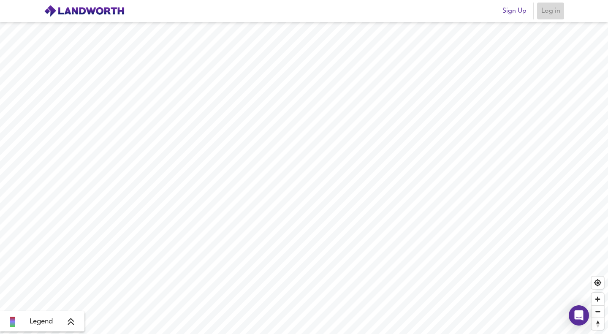
click at [545, 14] on span "Log in" at bounding box center [550, 11] width 20 height 12
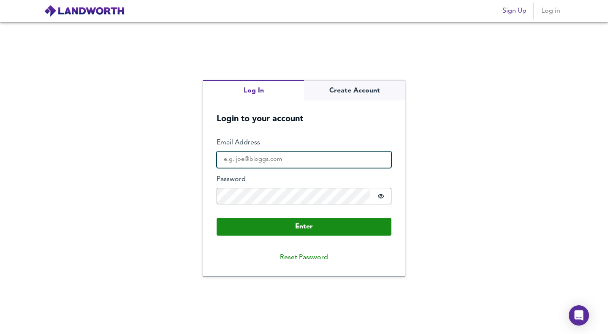
click at [285, 159] on input "Email Address" at bounding box center [304, 159] width 175 height 17
type input "[EMAIL_ADDRESS][DOMAIN_NAME]"
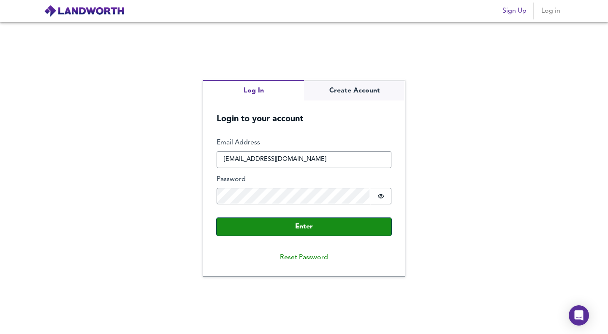
click at [295, 228] on button "Enter" at bounding box center [304, 227] width 175 height 18
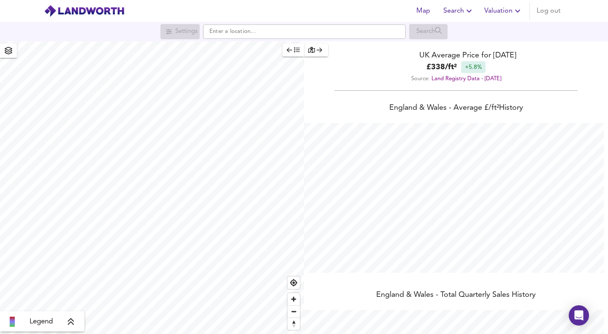
scroll to position [334, 608]
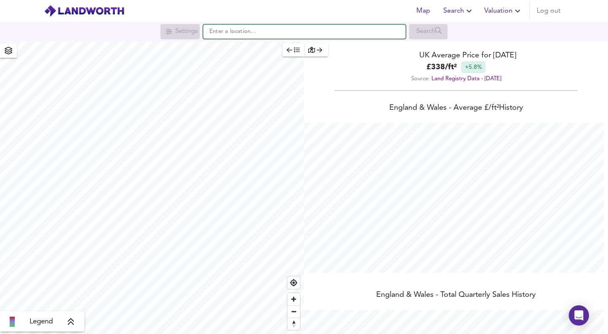
click at [303, 26] on input "text" at bounding box center [304, 31] width 203 height 14
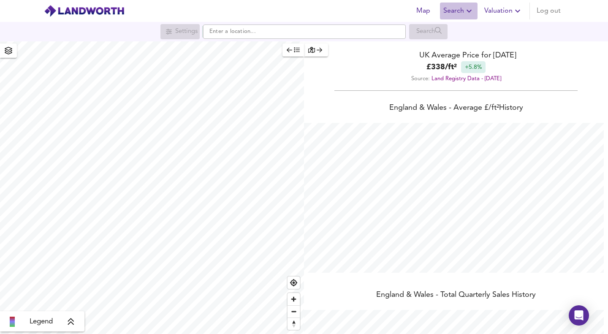
click at [463, 9] on span "Search" at bounding box center [458, 11] width 31 height 12
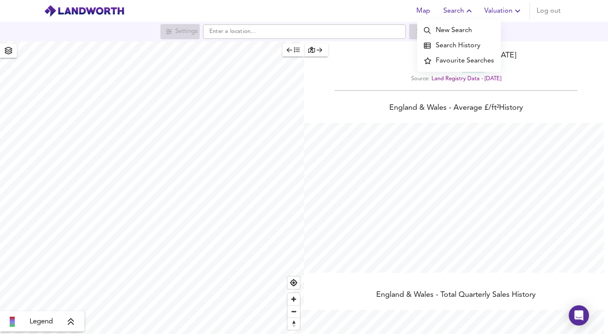
click at [441, 45] on li "Search History" at bounding box center [459, 45] width 84 height 15
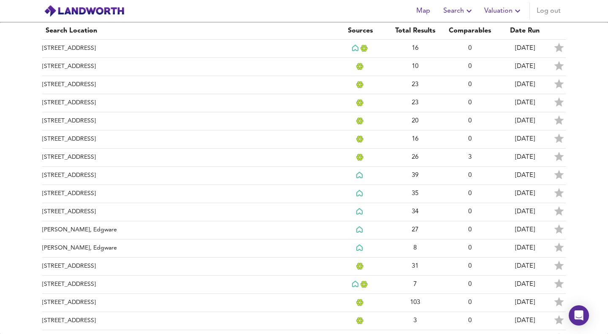
click at [151, 47] on td "[STREET_ADDRESS]" at bounding box center [187, 49] width 290 height 18
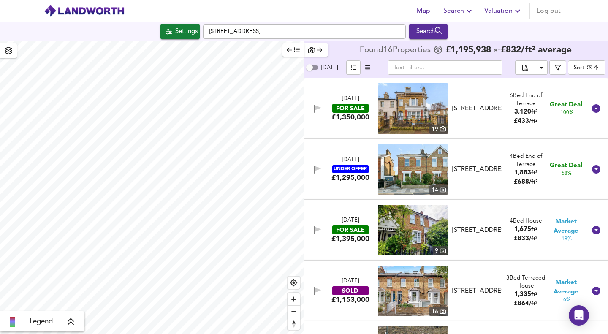
click at [294, 297] on span "Zoom in" at bounding box center [293, 299] width 12 height 12
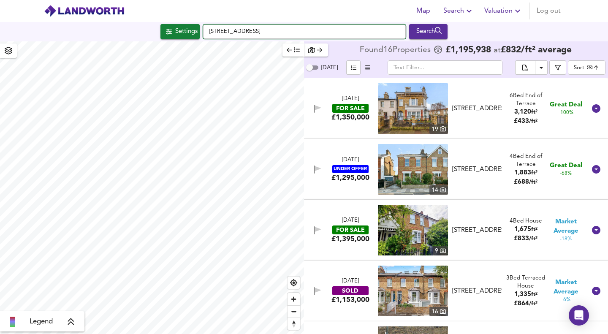
click at [290, 34] on input "[STREET_ADDRESS]" at bounding box center [304, 31] width 203 height 14
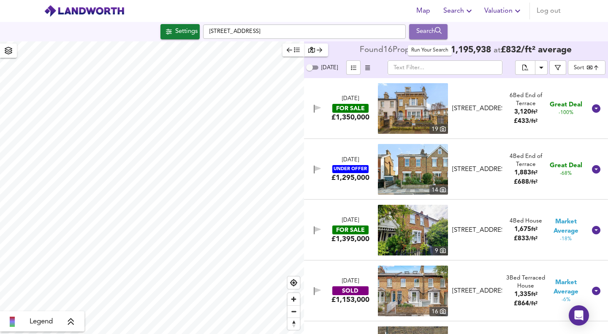
click at [437, 28] on div "Search" at bounding box center [428, 31] width 34 height 11
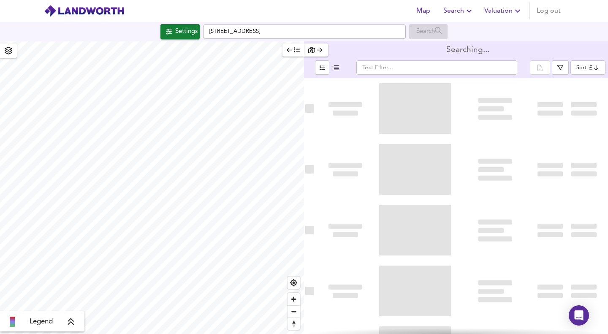
type input "bestdeal"
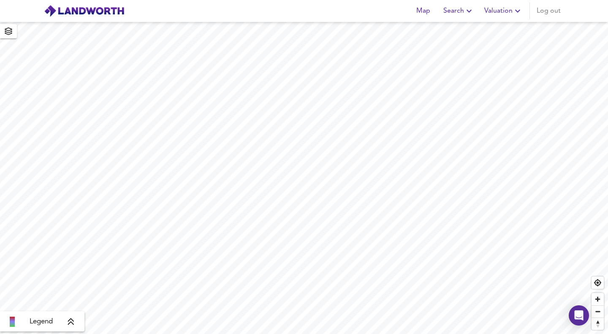
click at [456, 8] on span "Search" at bounding box center [458, 11] width 31 height 12
click at [445, 28] on li "New Search" at bounding box center [459, 30] width 84 height 15
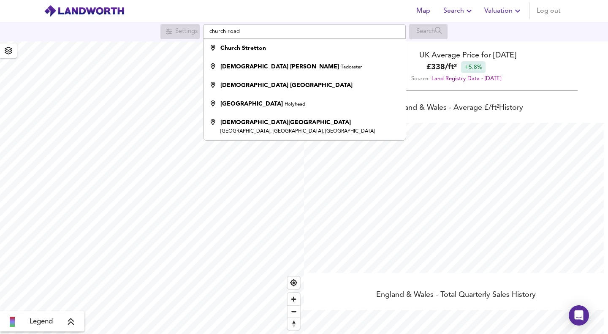
scroll to position [334, 608]
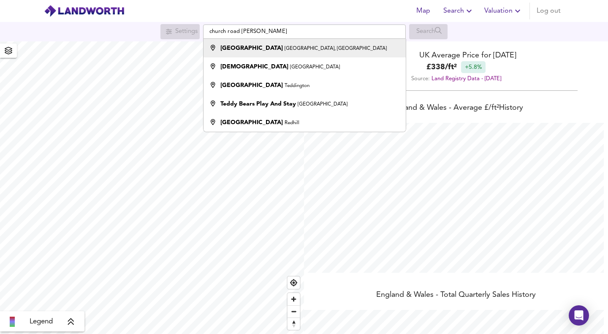
click at [269, 48] on strong "Church Road Teddington" at bounding box center [251, 48] width 62 height 6
type input "Church Road Teddington, Church Lane, Teddington"
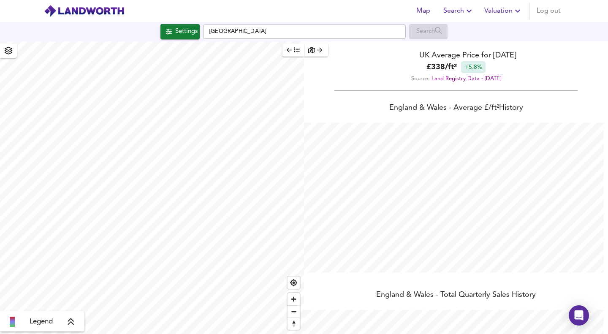
checkbox input "false"
checkbox input "true"
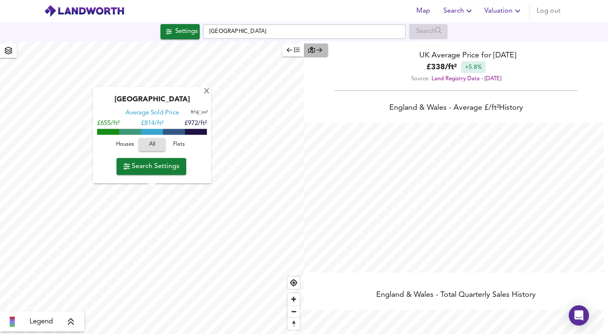
click at [318, 46] on div "button" at bounding box center [316, 50] width 16 height 10
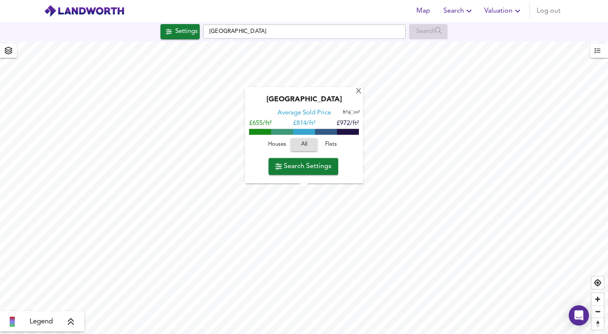
click at [274, 144] on span "Houses" at bounding box center [277, 145] width 23 height 10
drag, startPoint x: 253, startPoint y: 124, endPoint x: 266, endPoint y: 124, distance: 13.1
click at [266, 124] on span "£732/ft²" at bounding box center [260, 124] width 22 height 6
click at [262, 124] on span "£732/ft²" at bounding box center [260, 124] width 22 height 6
click at [360, 88] on div "X" at bounding box center [358, 92] width 7 height 8
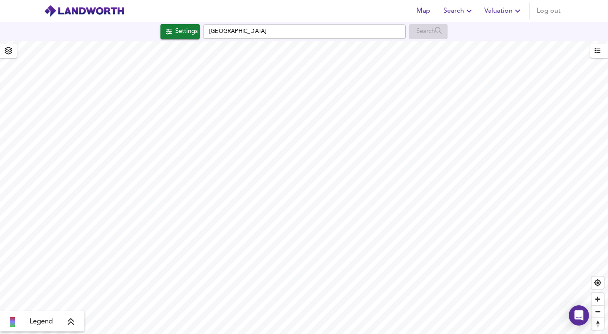
click at [70, 321] on icon at bounding box center [71, 321] width 8 height 8
click at [76, 262] on icon at bounding box center [78, 261] width 8 height 8
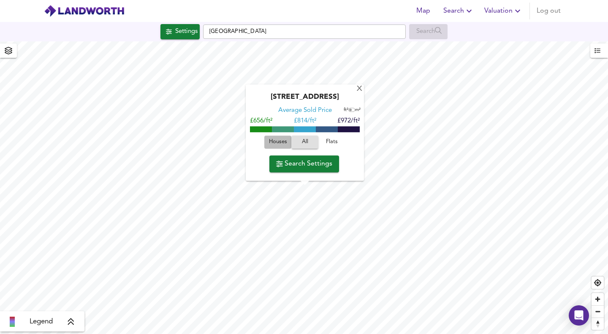
click at [275, 143] on span "Houses" at bounding box center [277, 143] width 23 height 10
click at [305, 163] on span "Search Settings" at bounding box center [304, 164] width 56 height 12
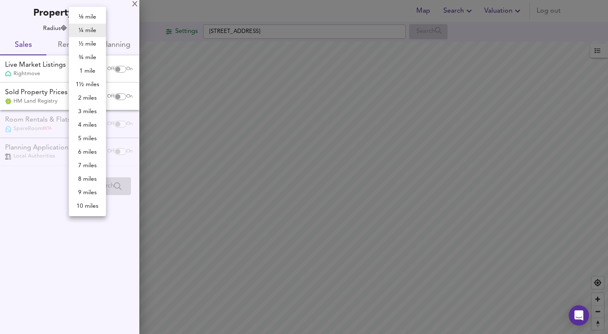
click at [83, 25] on body "Map Search Valuation Log out Settings Church Road, TW11 8PB Search Legend UK Av…" at bounding box center [304, 167] width 608 height 334
click at [89, 16] on li "⅛ mile" at bounding box center [87, 17] width 37 height 14
type input "201"
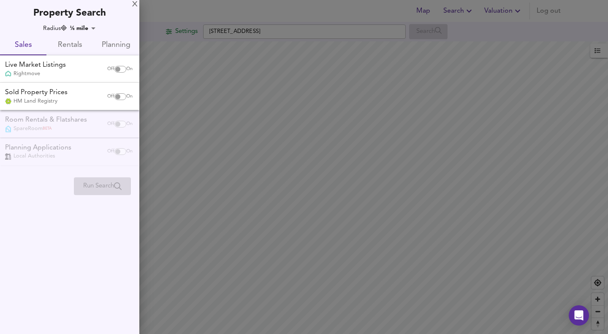
click at [118, 66] on input "checkbox" at bounding box center [118, 69] width 20 height 7
checkbox input "true"
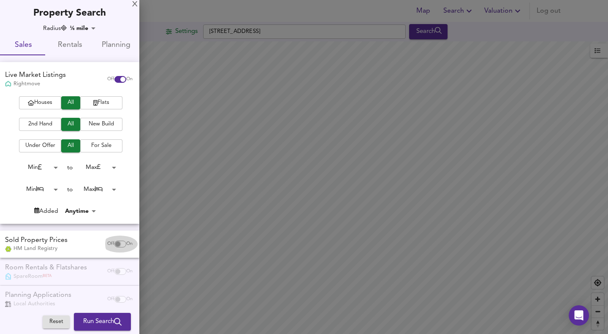
click at [113, 242] on input "checkbox" at bounding box center [118, 244] width 20 height 7
checkbox input "true"
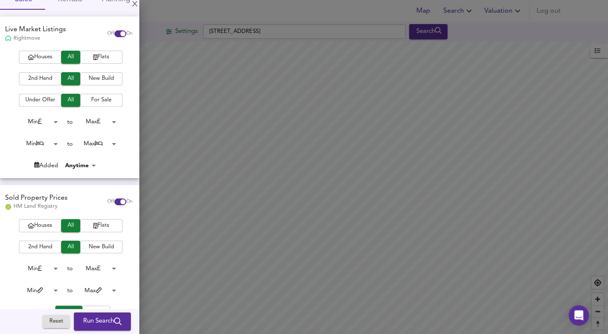
scroll to position [90, 0]
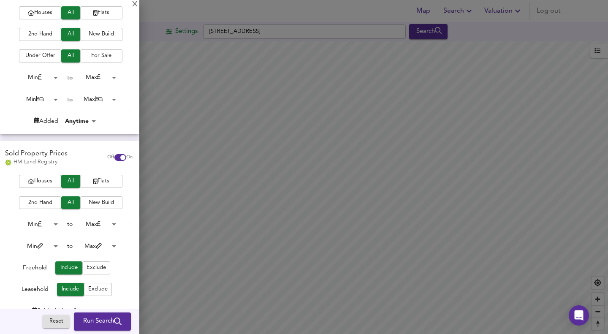
click at [41, 18] on span "Houses" at bounding box center [40, 13] width 34 height 10
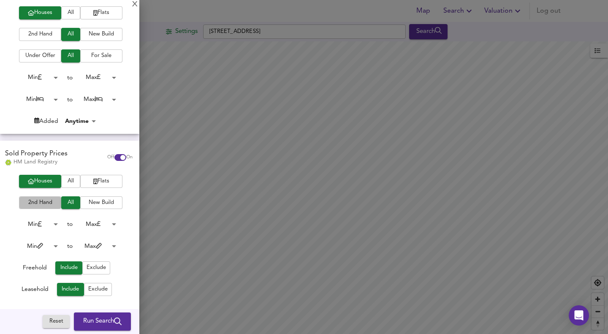
click at [41, 39] on span "2nd Hand" at bounding box center [40, 35] width 34 height 10
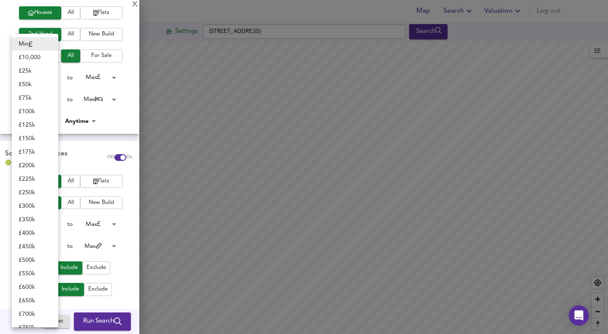
click at [50, 226] on body "Map Search Valuation Log out Settings Church Road, TW11 8PB Search Legend UK Av…" at bounding box center [304, 167] width 608 height 334
click at [32, 248] on li "£ 1m" at bounding box center [35, 249] width 46 height 14
type input "1000000"
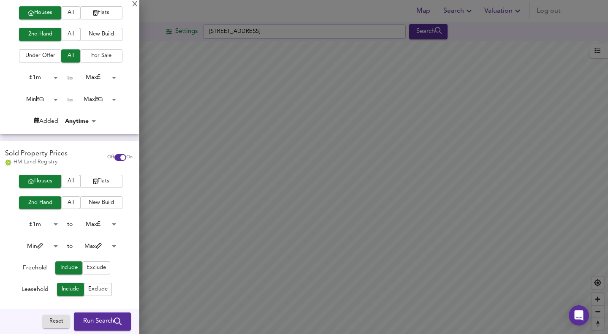
click at [107, 222] on body "Map Search Valuation Log out Settings Church Road, TW11 8PB Search Legend UK Av…" at bounding box center [304, 167] width 608 height 334
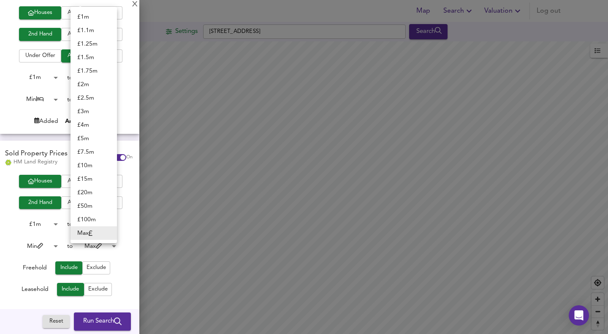
click at [93, 57] on li "£ 1.5m" at bounding box center [93, 58] width 46 height 14
type input "1500000"
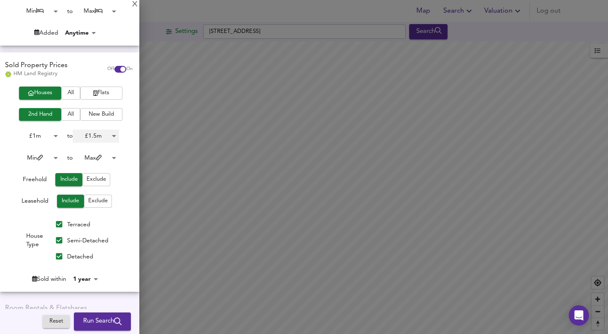
scroll to position [178, 0]
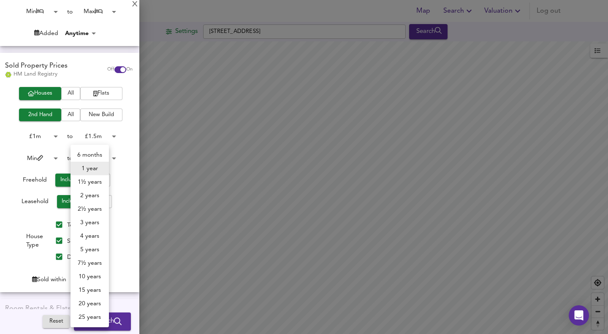
click at [86, 280] on body "Map Search Valuation Log out Settings Church Road, TW11 8PB Search Legend UK Av…" at bounding box center [304, 167] width 608 height 334
click at [92, 222] on li "3 years" at bounding box center [89, 223] width 38 height 14
type input "36"
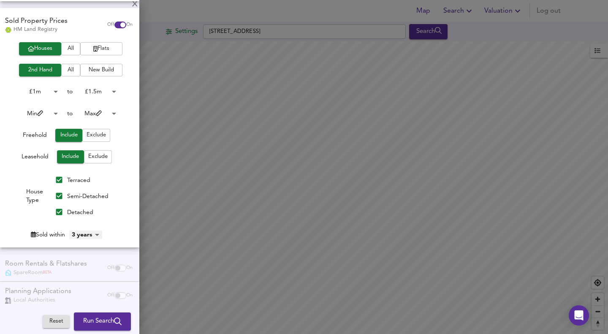
scroll to position [230, 0]
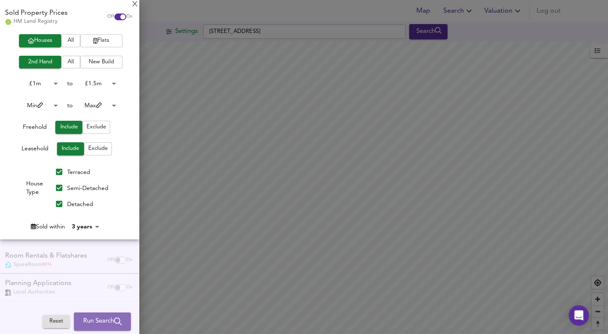
click at [94, 320] on span "Run Search" at bounding box center [102, 321] width 38 height 11
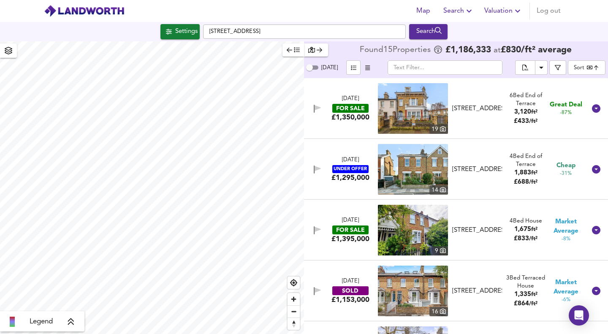
click at [296, 298] on span "Zoom in" at bounding box center [293, 299] width 12 height 12
click at [584, 70] on body "Map Search Valuation Log out Settings Church Road, TW11 8PB Search Legend Found…" at bounding box center [304, 167] width 608 height 334
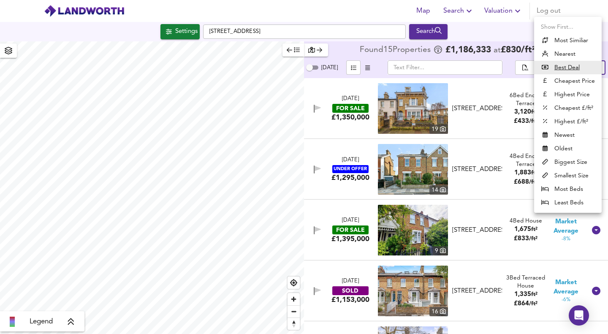
click at [567, 121] on li "Highest £/ft²" at bounding box center [568, 122] width 68 height 14
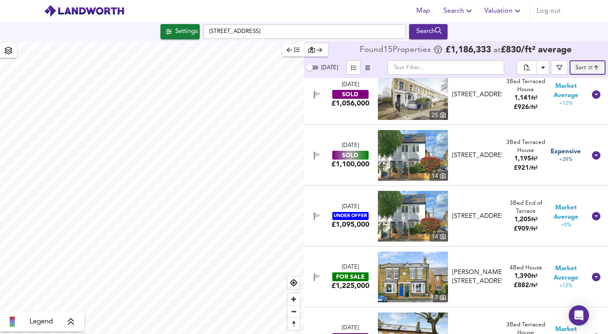
scroll to position [65, 0]
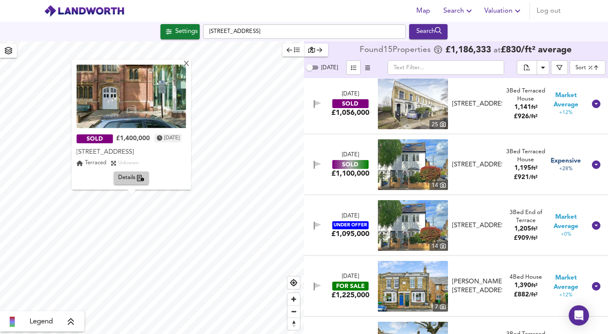
click at [190, 64] on div "X" at bounding box center [186, 64] width 7 height 8
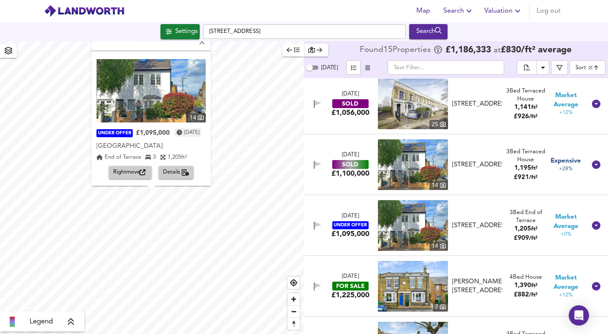
scroll to position [0, 0]
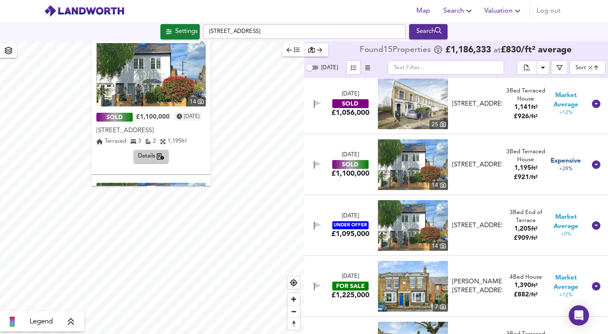
click at [206, 42] on div "X" at bounding box center [202, 43] width 7 height 8
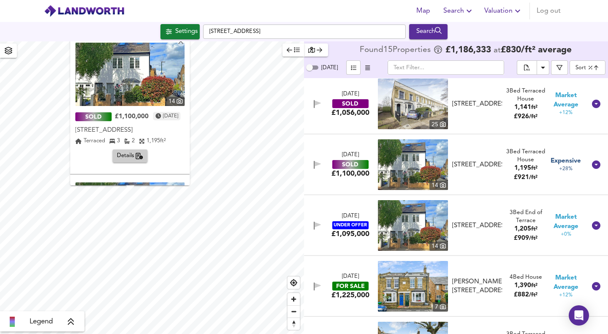
click at [179, 100] on div "14" at bounding box center [175, 101] width 19 height 9
click at [185, 44] on div "X" at bounding box center [181, 42] width 7 height 8
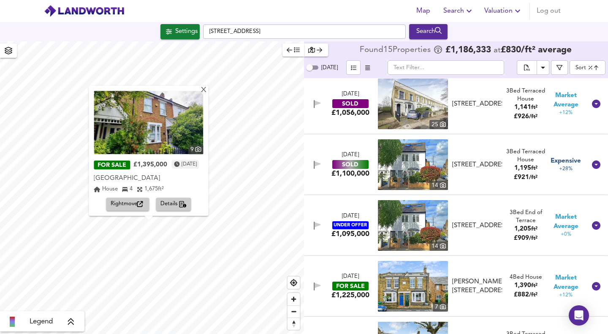
click at [203, 149] on div "9" at bounding box center [195, 149] width 15 height 9
click at [169, 174] on div "Church Road, Teddington" at bounding box center [148, 178] width 109 height 11
click at [157, 168] on div "£1,395,000" at bounding box center [150, 165] width 34 height 8
click at [162, 128] on img at bounding box center [148, 122] width 109 height 63
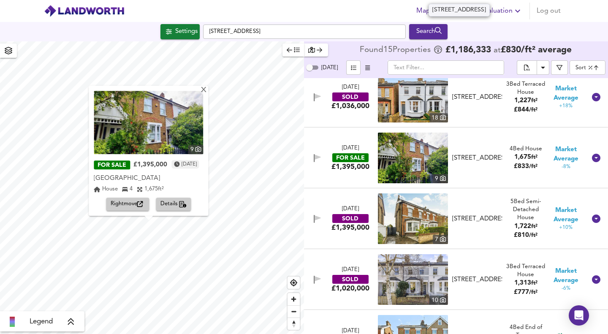
scroll to position [497, 0]
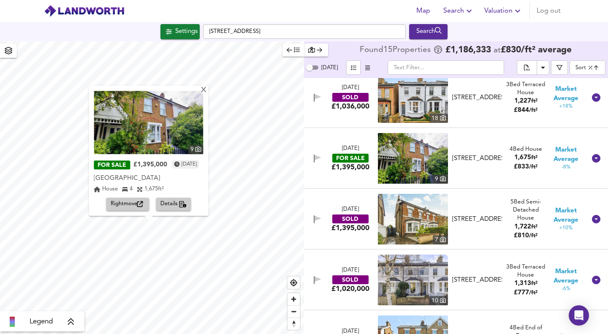
click at [293, 311] on span "Zoom out" at bounding box center [293, 312] width 12 height 12
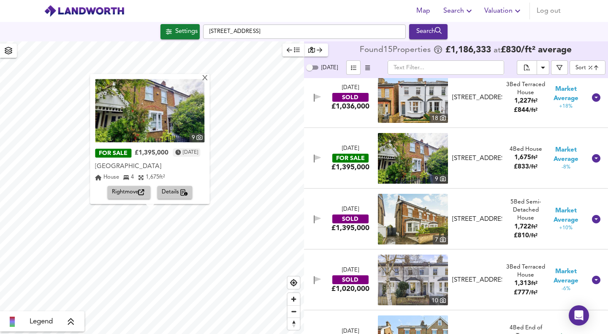
click at [293, 311] on span "Zoom out" at bounding box center [293, 312] width 12 height 12
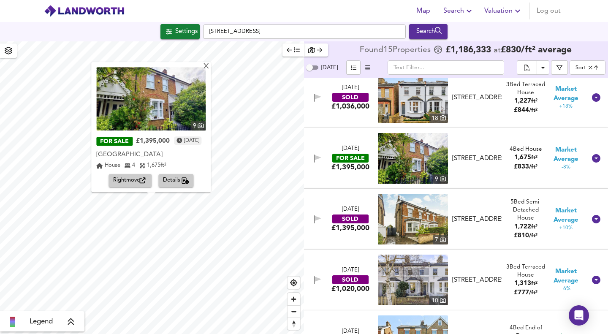
click at [210, 67] on div "X" at bounding box center [206, 67] width 7 height 8
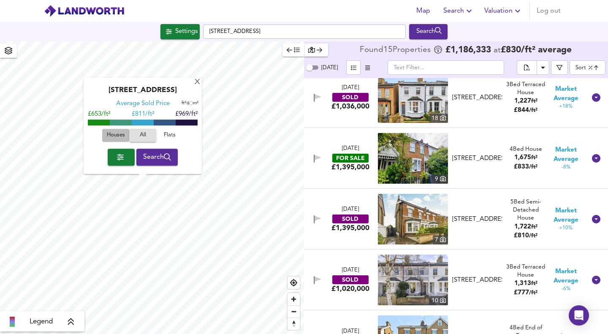
click at [113, 134] on span "Houses" at bounding box center [115, 136] width 23 height 10
click at [196, 81] on div "X" at bounding box center [197, 83] width 7 height 8
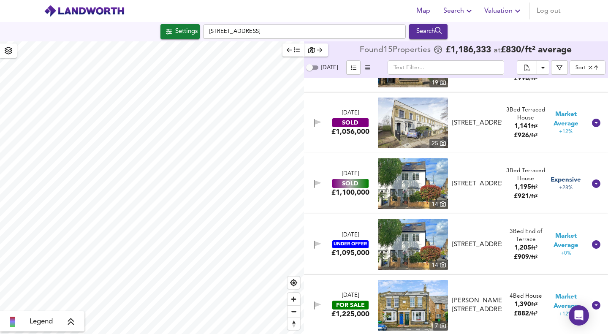
scroll to position [0, 0]
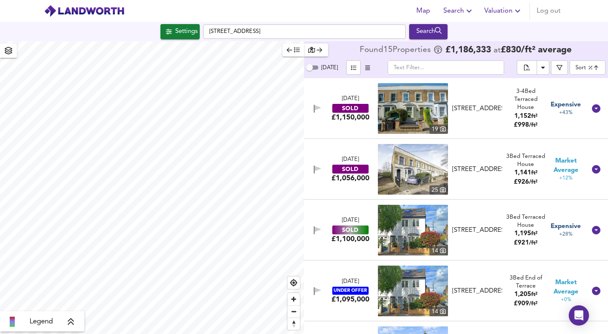
click at [592, 64] on body "Map Search Valuation Log out Settings Church Road, TW11 8PB Search Legend Found…" at bounding box center [304, 167] width 608 height 334
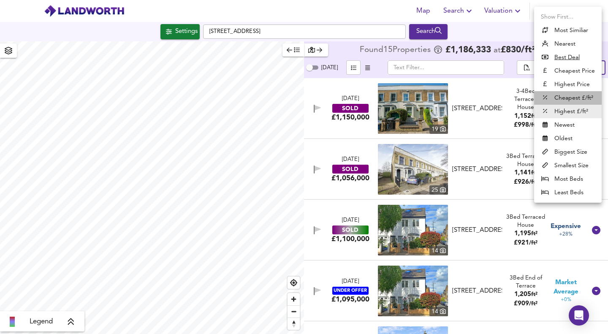
click at [570, 96] on li "Cheapest £/ft²" at bounding box center [568, 98] width 68 height 14
type input "lowppsf"
